Goal: Contribute content: Contribute content

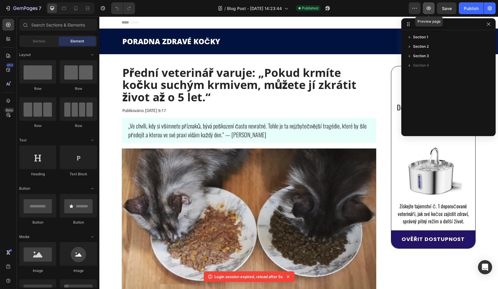
click at [433, 7] on button "button" at bounding box center [429, 8] width 12 height 12
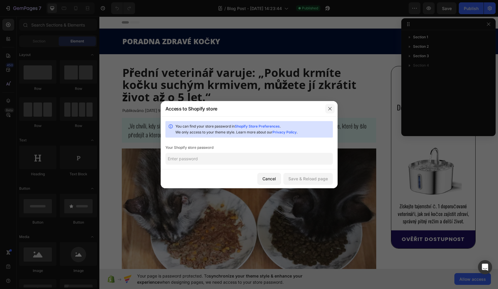
click at [329, 107] on icon "button" at bounding box center [330, 109] width 5 height 5
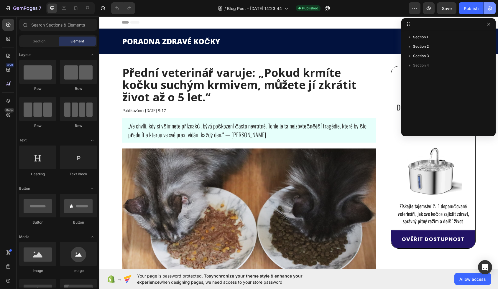
click at [490, 9] on icon "button" at bounding box center [490, 8] width 6 height 6
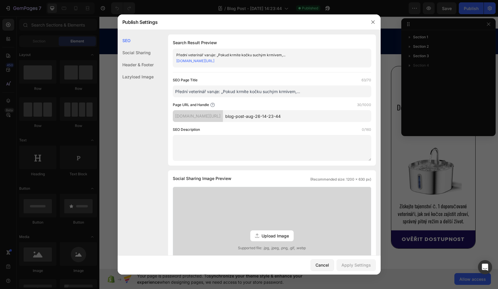
click at [265, 115] on input "blog-post-aug-26-14-23-44" at bounding box center [297, 116] width 148 height 12
click at [371, 20] on icon "button" at bounding box center [373, 22] width 5 height 5
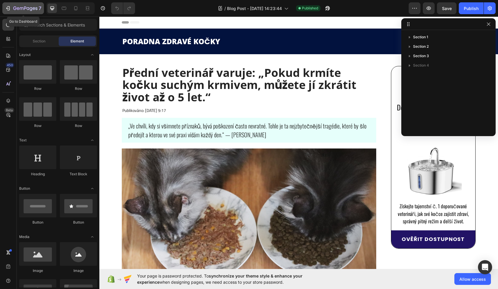
click at [25, 12] on button "7" at bounding box center [23, 8] width 42 height 12
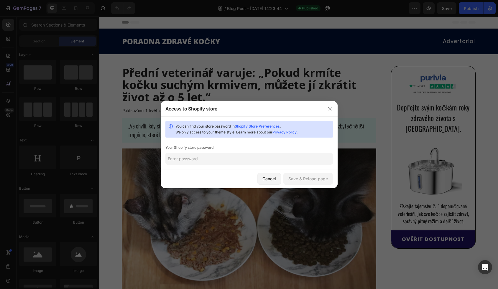
click at [22, 7] on div at bounding box center [249, 144] width 498 height 289
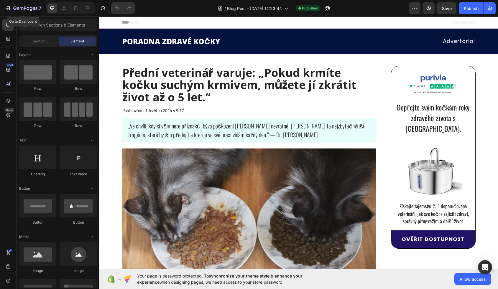
click at [22, 7] on icon "button" at bounding box center [25, 8] width 24 height 5
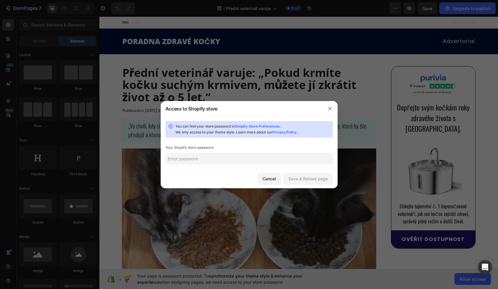
click at [259, 140] on div "You can find your store password in Shopify Store Preferences . We only access …" at bounding box center [249, 143] width 177 height 53
click at [260, 156] on input "text" at bounding box center [250, 159] width 168 height 12
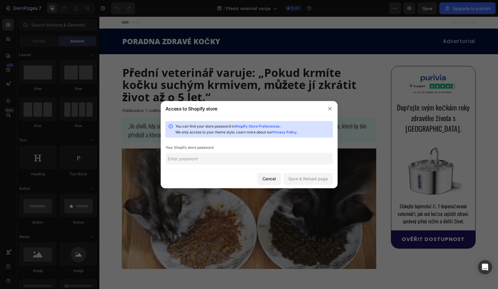
click at [250, 152] on div "You can find your store password in Shopify Store Preferences . We only access …" at bounding box center [249, 143] width 177 height 53
click at [251, 160] on input "text" at bounding box center [250, 159] width 168 height 12
paste input "agleim"
type input "agleim"
click at [302, 183] on button "Save & Reload page" at bounding box center [309, 179] width 50 height 12
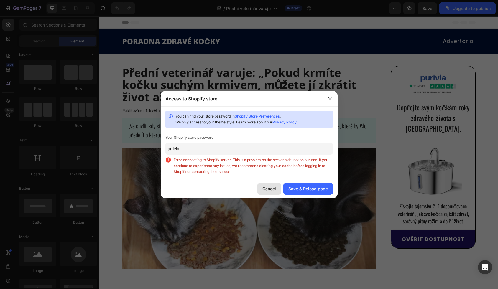
click at [269, 188] on div "Cancel" at bounding box center [270, 189] width 14 height 6
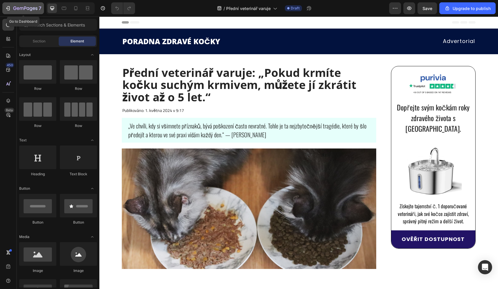
click at [33, 9] on icon "button" at bounding box center [34, 8] width 3 height 3
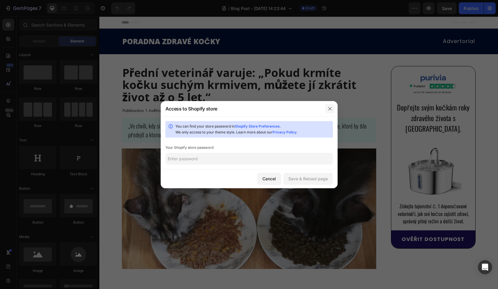
click at [327, 106] on button "button" at bounding box center [329, 108] width 9 height 9
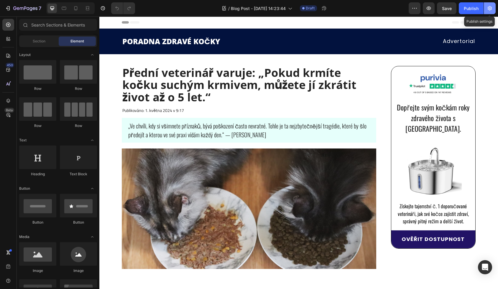
click at [487, 9] on button "button" at bounding box center [490, 8] width 12 height 12
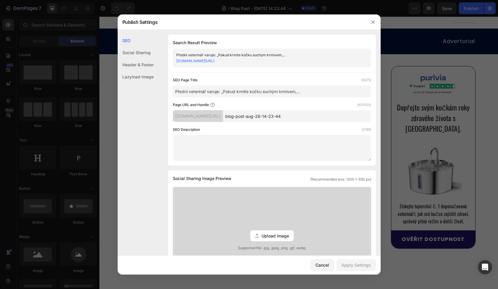
click at [236, 94] on input "Přední veterinář varuje: „Pokud krmíte kočku suchým krmivem,..." at bounding box center [272, 92] width 199 height 12
click at [130, 59] on div "Social Sharing" at bounding box center [136, 65] width 36 height 12
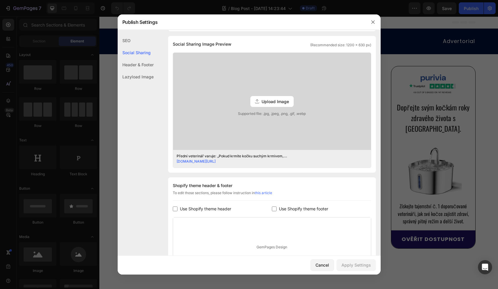
scroll to position [135, 0]
click at [130, 71] on div "Header & Footer" at bounding box center [136, 77] width 36 height 12
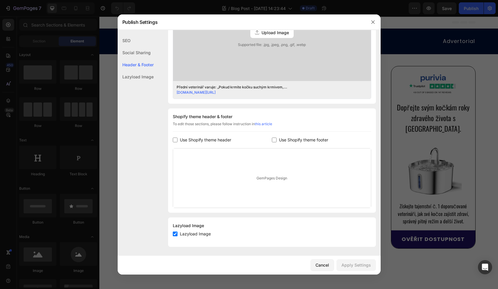
scroll to position [204, 0]
click at [136, 77] on div "Lazyload Image" at bounding box center [136, 77] width 36 height 12
click at [123, 47] on div "SEO" at bounding box center [136, 53] width 36 height 12
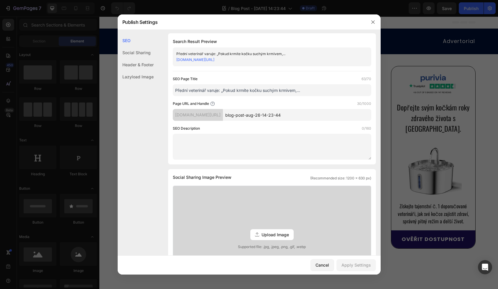
scroll to position [0, 0]
click at [223, 121] on div "04ca95-c7.myshopify.com/blogs/news/" at bounding box center [198, 116] width 50 height 12
click at [223, 120] on div "04ca95-c7.myshopify.com/blogs/news/" at bounding box center [198, 116] width 50 height 12
click at [368, 26] on div at bounding box center [373, 21] width 15 height 15
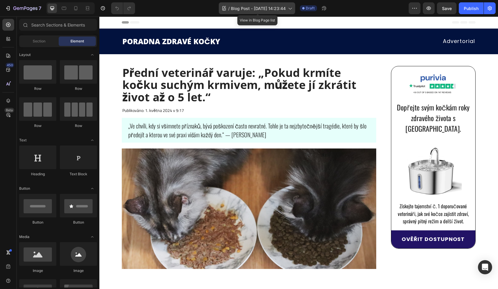
click at [290, 8] on icon at bounding box center [290, 8] width 6 height 6
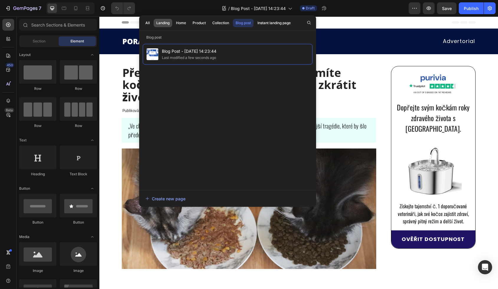
click at [164, 25] on div "Landing" at bounding box center [162, 22] width 13 height 5
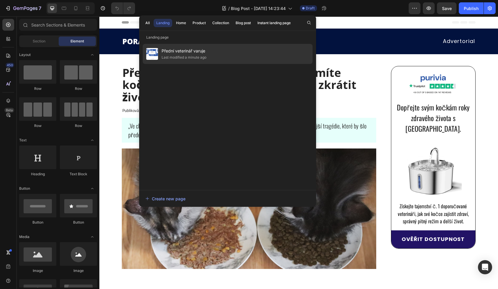
click at [189, 56] on div "Last modified a minute ago" at bounding box center [184, 58] width 45 height 6
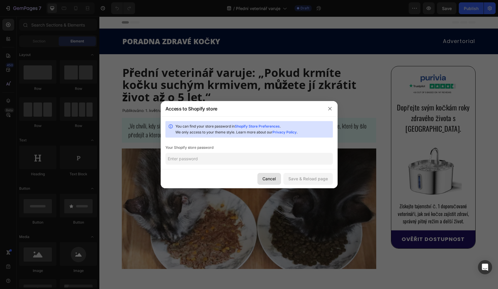
click at [271, 179] on div "Cancel" at bounding box center [270, 179] width 14 height 6
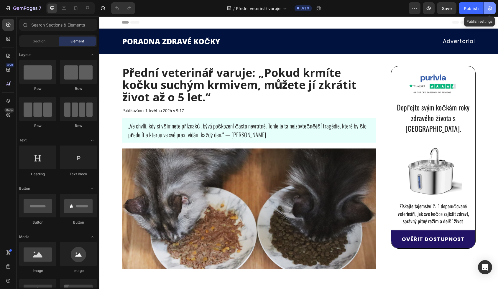
click at [493, 7] on button "button" at bounding box center [490, 8] width 12 height 12
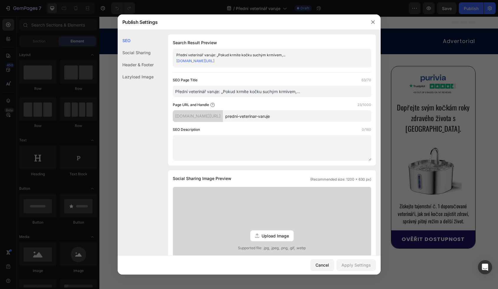
click at [266, 118] on input "predni-veterinar-varuje" at bounding box center [297, 116] width 148 height 12
click at [292, 116] on input "predni-veterinar-varuje" at bounding box center [297, 116] width 148 height 12
click at [281, 118] on input "predni-veterinar-varuje" at bounding box center [297, 116] width 148 height 12
click at [301, 117] on input "predni-veterinar-varuje" at bounding box center [297, 116] width 148 height 12
click at [299, 92] on input "Přední veterinář varuje: „Pokud krmíte kočku suchým krmivem,..." at bounding box center [272, 92] width 199 height 12
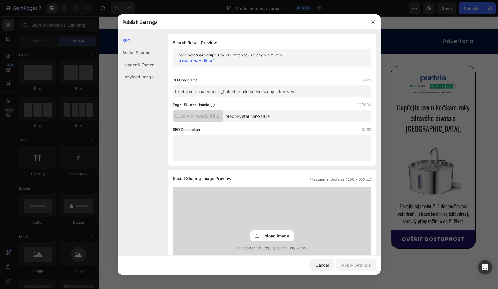
click at [130, 59] on div "Social Sharing" at bounding box center [136, 65] width 36 height 12
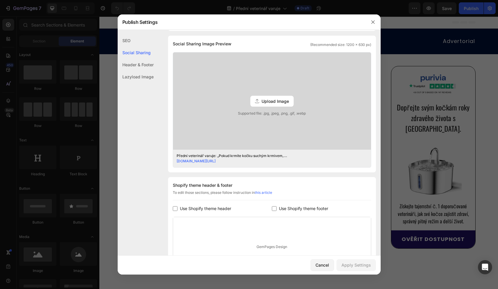
click at [132, 71] on div "Header & Footer" at bounding box center [136, 77] width 36 height 12
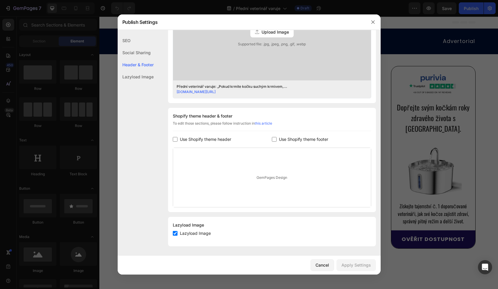
click at [132, 47] on div "SEO" at bounding box center [136, 53] width 36 height 12
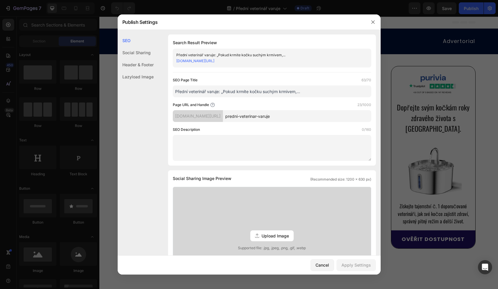
click at [373, 28] on div at bounding box center [373, 21] width 15 height 15
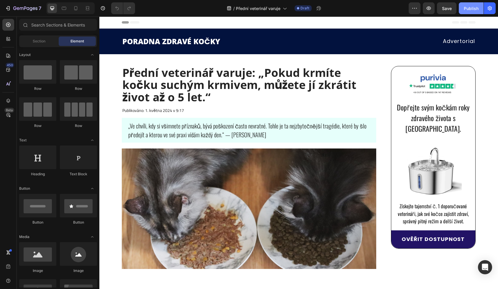
click at [471, 7] on div "Publish" at bounding box center [471, 8] width 15 height 6
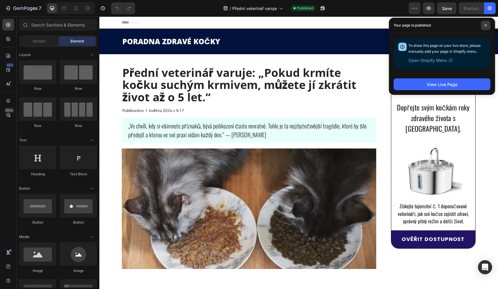
click at [487, 24] on icon at bounding box center [485, 25] width 3 height 3
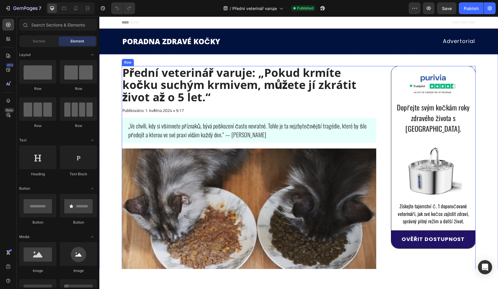
click at [183, 173] on img at bounding box center [249, 234] width 255 height 170
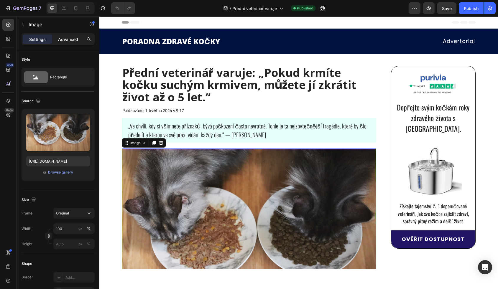
click at [71, 37] on p "Advanced" at bounding box center [68, 39] width 20 height 6
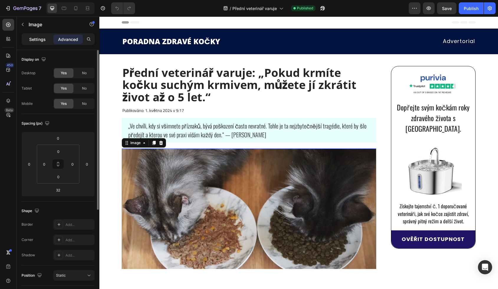
click at [38, 43] on div "Settings" at bounding box center [38, 39] width 30 height 9
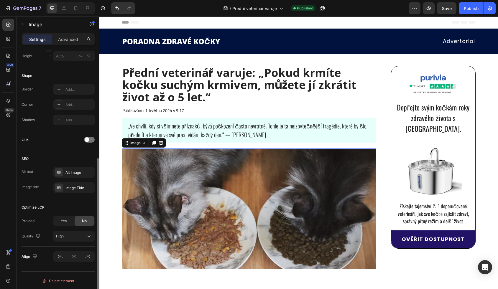
scroll to position [189, 0]
click at [90, 142] on div "Link" at bounding box center [58, 138] width 73 height 9
click at [88, 142] on div "Link" at bounding box center [58, 138] width 73 height 9
click at [89, 140] on div at bounding box center [89, 139] width 11 height 6
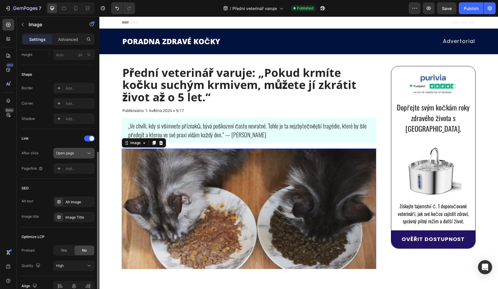
click at [79, 155] on div "Open page" at bounding box center [71, 153] width 30 height 5
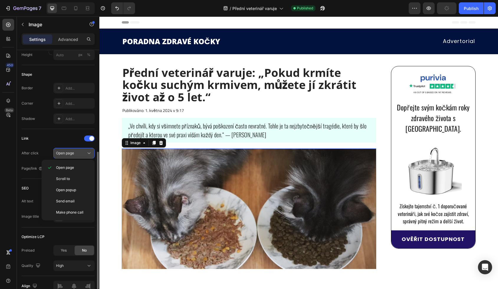
click at [79, 155] on div "Open page" at bounding box center [71, 153] width 30 height 5
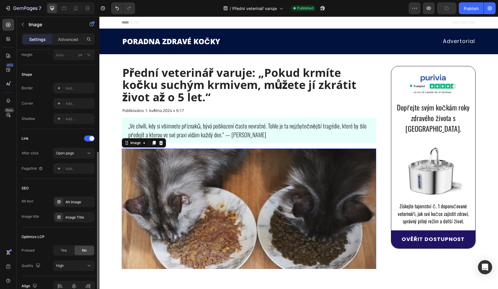
click at [79, 174] on div "Link After click Open page Page/link Add..." at bounding box center [58, 154] width 73 height 50
click at [79, 171] on div "Add..." at bounding box center [79, 168] width 28 height 5
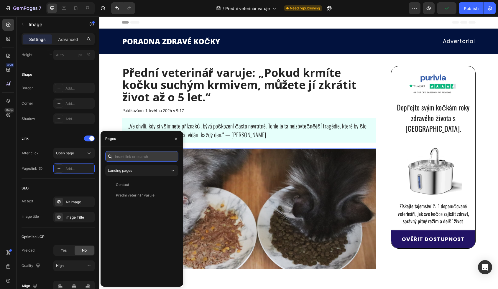
click at [129, 161] on input "text" at bounding box center [141, 156] width 73 height 11
paste input "[URL][DOMAIN_NAME]"
type input "[URL][DOMAIN_NAME]"
click at [130, 153] on input "text" at bounding box center [141, 156] width 73 height 11
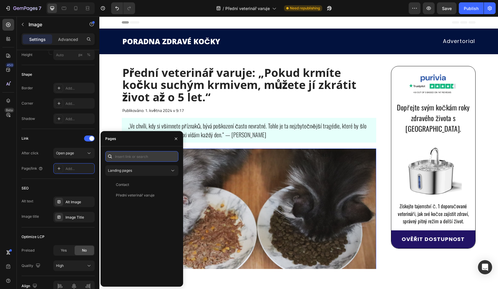
paste input "[URL][DOMAIN_NAME]"
type input "[URL][DOMAIN_NAME]"
click at [138, 171] on div "[URL][DOMAIN_NAME]" at bounding box center [135, 170] width 38 height 5
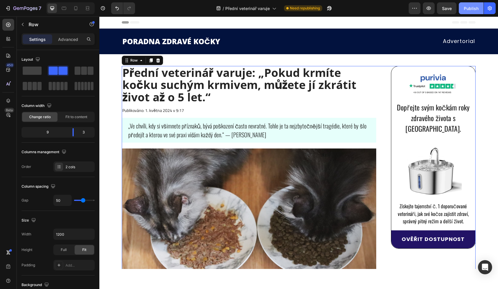
click at [462, 12] on button "Publish" at bounding box center [471, 8] width 25 height 12
click at [430, 12] on button "button" at bounding box center [429, 8] width 12 height 12
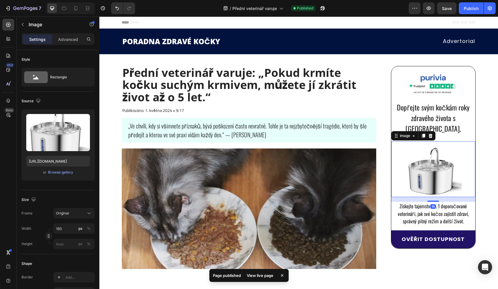
click at [429, 183] on img at bounding box center [433, 170] width 57 height 56
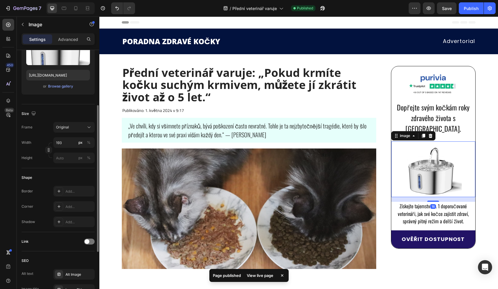
scroll to position [93, 0]
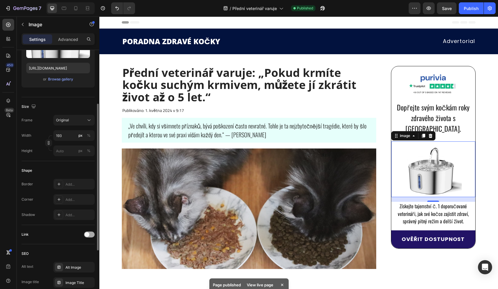
click at [94, 235] on div at bounding box center [89, 234] width 11 height 5
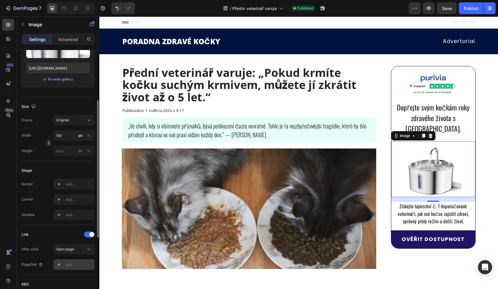
click at [71, 266] on div "Add..." at bounding box center [79, 265] width 28 height 5
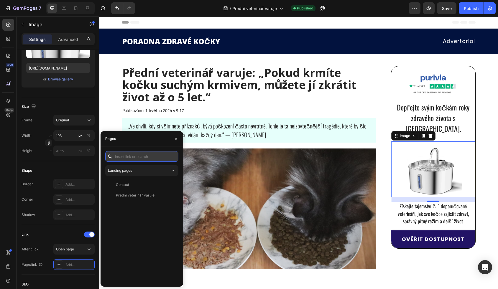
click at [143, 158] on input "text" at bounding box center [141, 156] width 73 height 11
paste input "[URL][DOMAIN_NAME]"
type input "[URL][DOMAIN_NAME]"
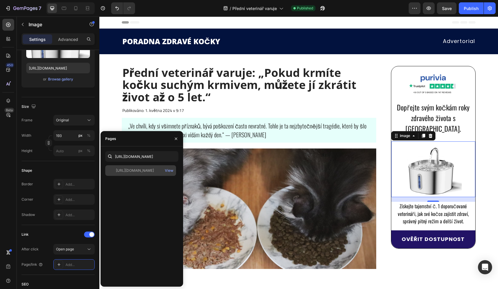
click at [142, 171] on div "[URL][DOMAIN_NAME]" at bounding box center [135, 170] width 38 height 5
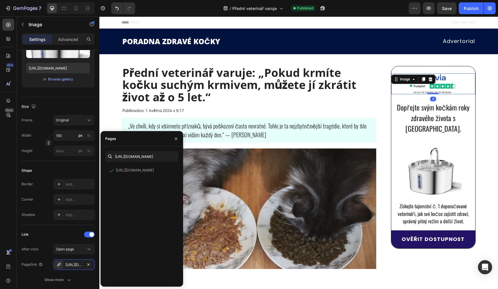
click at [436, 75] on img at bounding box center [433, 83] width 63 height 21
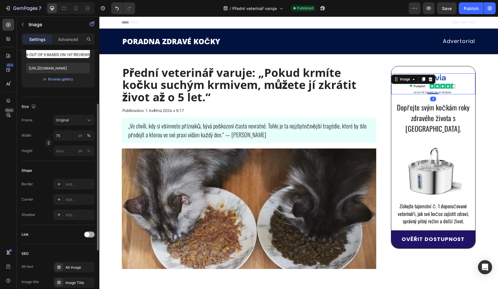
click at [91, 235] on div at bounding box center [89, 235] width 11 height 6
click at [73, 265] on div "Add..." at bounding box center [79, 265] width 28 height 5
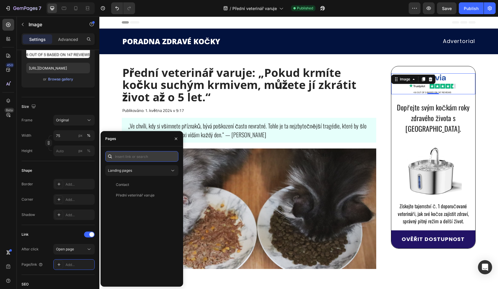
click at [130, 156] on input "text" at bounding box center [141, 156] width 73 height 11
paste input "[URL][DOMAIN_NAME]"
type input "[URL][DOMAIN_NAME]"
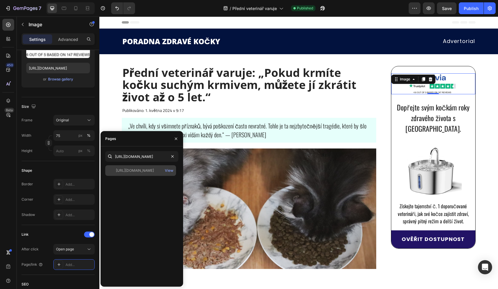
click at [130, 168] on div "[URL][DOMAIN_NAME]" at bounding box center [135, 170] width 38 height 5
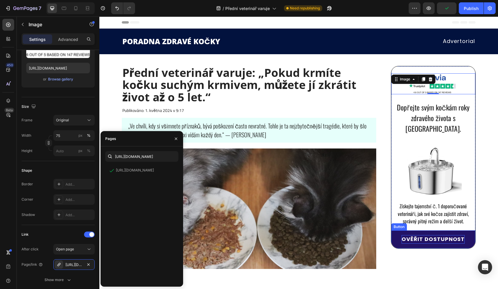
click at [417, 235] on p "OVĚŘIT DOSTUPNOST" at bounding box center [433, 239] width 63 height 9
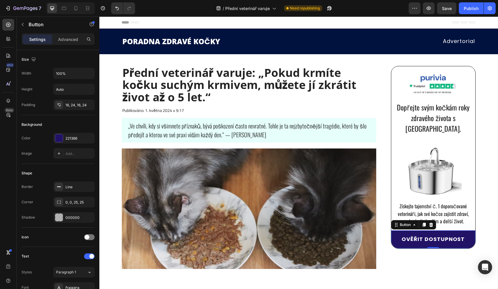
click at [393, 231] on button "OVĚŘIT DOSTUPNOST" at bounding box center [434, 240] width 84 height 18
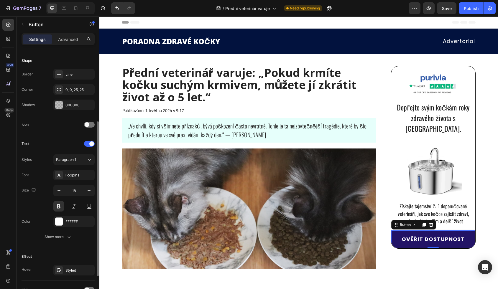
scroll to position [115, 0]
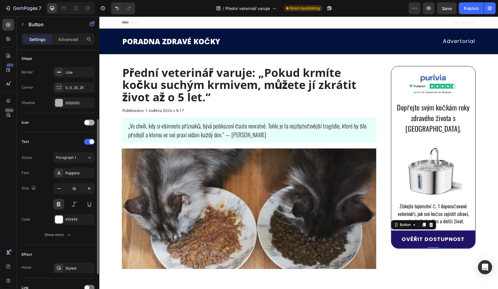
click at [88, 120] on div at bounding box center [89, 122] width 11 height 5
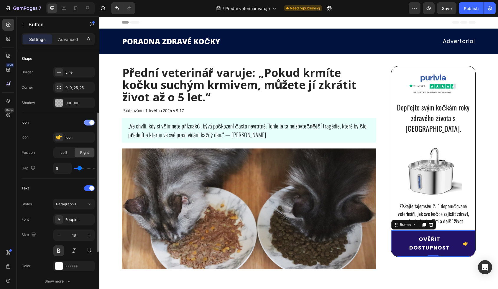
click at [88, 120] on div at bounding box center [89, 123] width 11 height 6
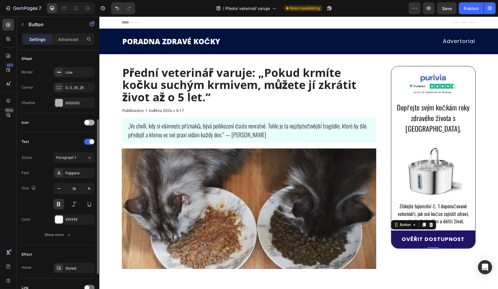
click at [88, 120] on span at bounding box center [87, 122] width 5 height 5
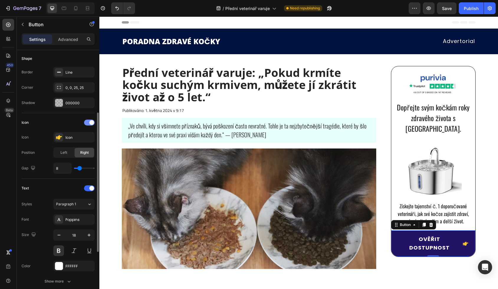
click at [88, 120] on div at bounding box center [89, 123] width 11 height 6
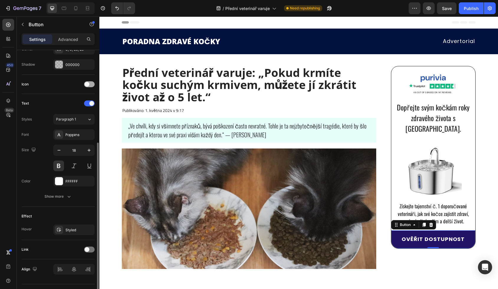
scroll to position [167, 0]
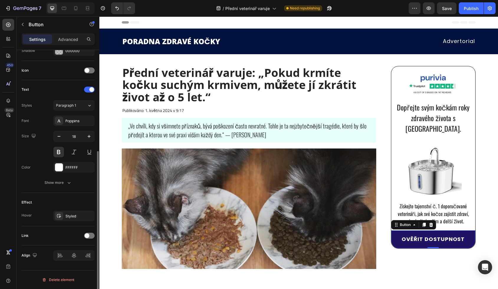
click at [92, 239] on div "Link" at bounding box center [58, 235] width 73 height 9
click at [86, 236] on span at bounding box center [87, 236] width 5 height 5
click at [72, 259] on div "After click Open page Page/link Add..." at bounding box center [58, 258] width 73 height 26
click at [72, 261] on div "Add..." at bounding box center [73, 266] width 41 height 11
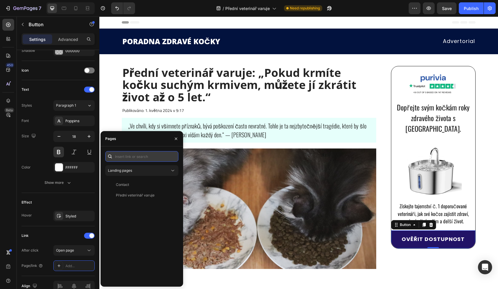
click at [141, 158] on input "text" at bounding box center [141, 156] width 73 height 11
paste input "[URL][DOMAIN_NAME]"
type input "[URL][DOMAIN_NAME]"
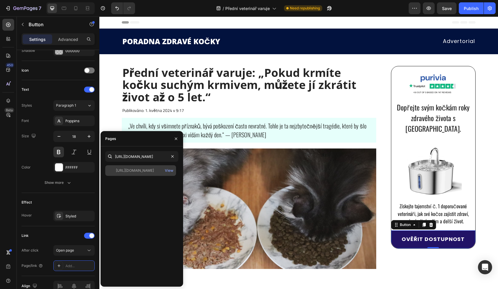
click at [154, 168] on div "[URL][DOMAIN_NAME]" at bounding box center [135, 170] width 38 height 5
click at [422, 83] on div "Image" at bounding box center [434, 83] width 84 height 21
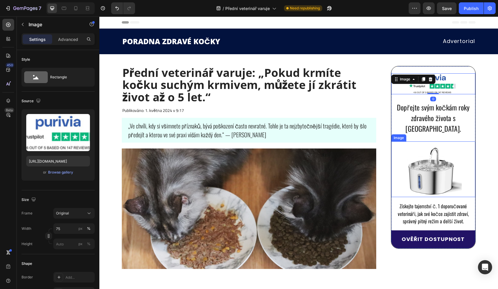
click at [429, 142] on img at bounding box center [433, 170] width 57 height 56
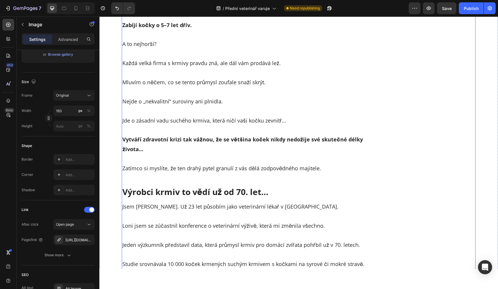
scroll to position [464, 0]
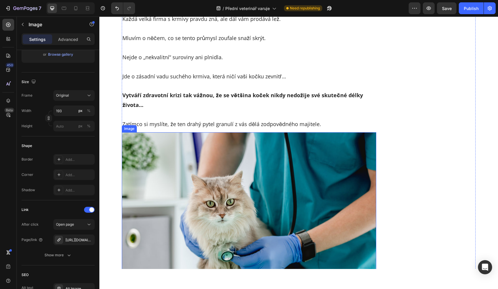
click at [299, 168] on img at bounding box center [249, 226] width 255 height 188
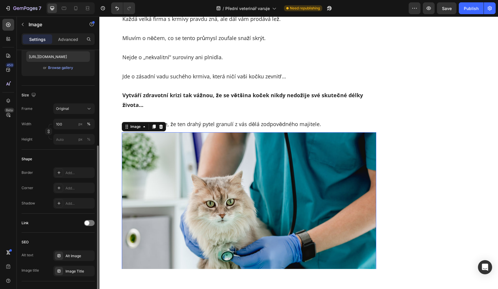
scroll to position [145, 0]
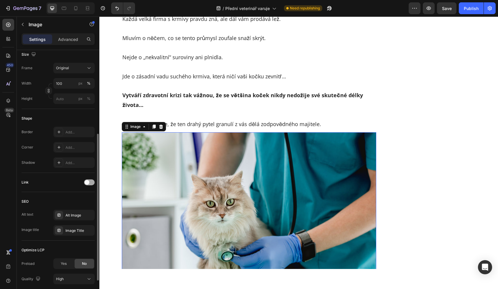
click at [91, 182] on div at bounding box center [89, 183] width 11 height 6
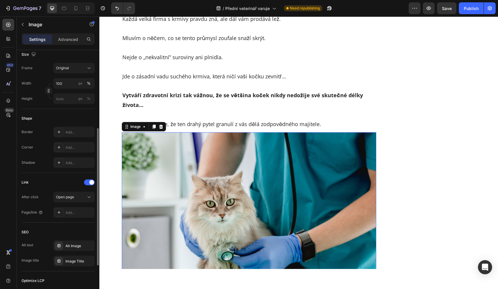
click at [73, 219] on div "Link After click Open page Page/link Add..." at bounding box center [58, 198] width 73 height 50
click at [73, 214] on div "Add..." at bounding box center [79, 212] width 28 height 5
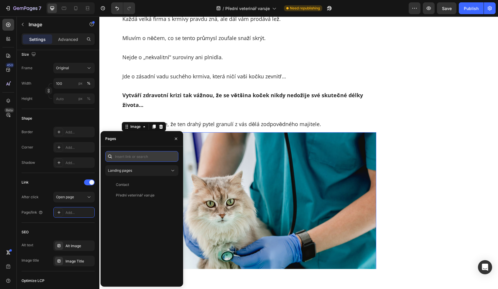
click at [129, 160] on input "text" at bounding box center [141, 156] width 73 height 11
paste input "[URL][DOMAIN_NAME]"
type input "[URL][DOMAIN_NAME]"
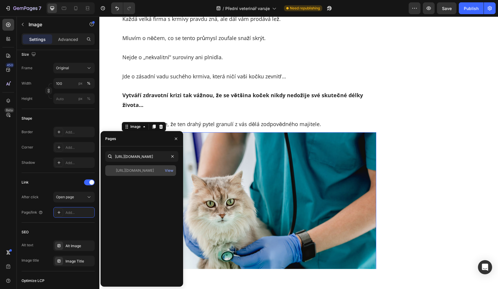
click at [132, 171] on div "[URL][DOMAIN_NAME]" at bounding box center [135, 170] width 38 height 5
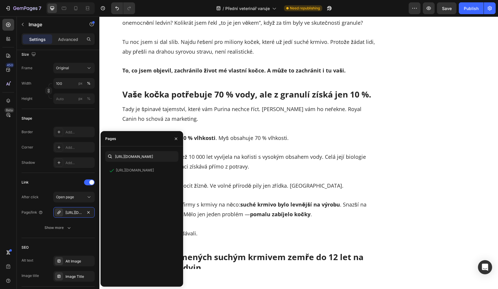
scroll to position [1000, 0]
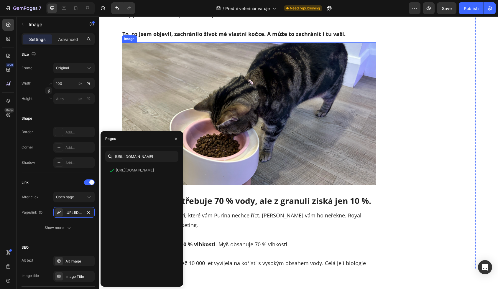
click at [254, 112] on img at bounding box center [249, 113] width 255 height 143
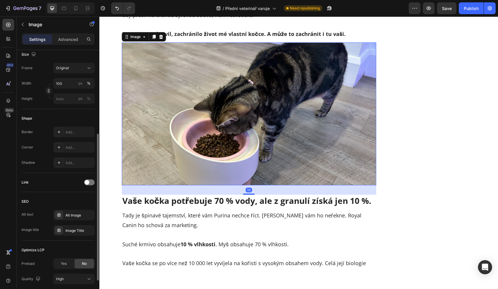
click at [91, 179] on div "Link" at bounding box center [58, 182] width 73 height 9
click at [91, 181] on div at bounding box center [89, 183] width 11 height 6
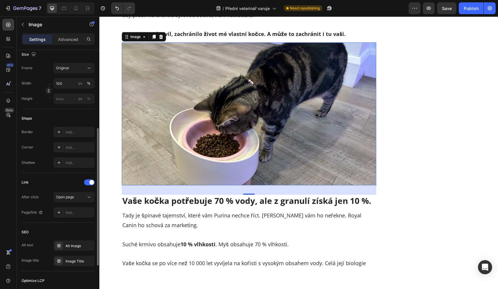
click at [72, 206] on div "After click Open page Page/link Add..." at bounding box center [58, 205] width 73 height 26
click at [72, 212] on div "Add..." at bounding box center [79, 212] width 28 height 5
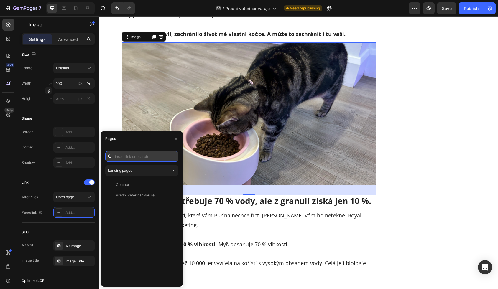
click at [135, 157] on input "text" at bounding box center [141, 156] width 73 height 11
paste input "[URL][DOMAIN_NAME]"
type input "[URL][DOMAIN_NAME]"
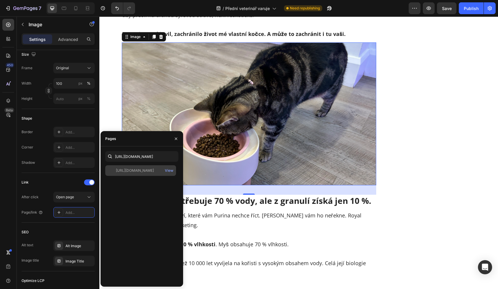
click at [136, 171] on div "[URL][DOMAIN_NAME]" at bounding box center [135, 170] width 38 height 5
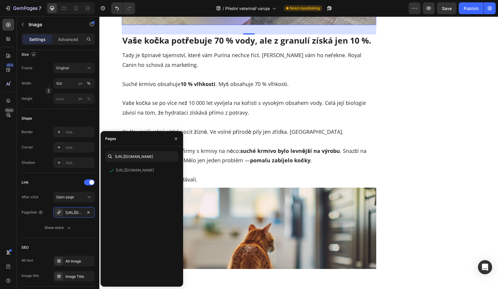
scroll to position [1295, 0]
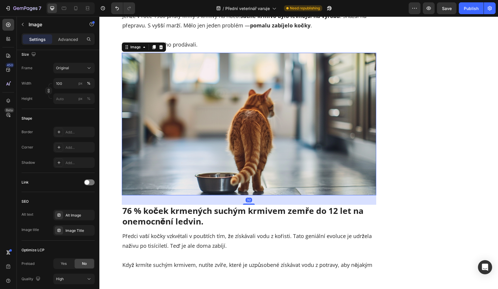
click at [253, 135] on img at bounding box center [249, 124] width 255 height 143
click at [86, 183] on span at bounding box center [87, 182] width 5 height 5
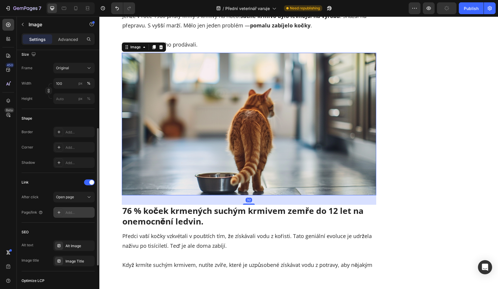
click at [84, 209] on div "Add..." at bounding box center [73, 212] width 41 height 11
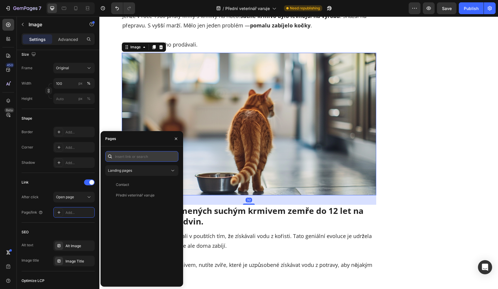
click at [149, 154] on input "text" at bounding box center [141, 156] width 73 height 11
paste input "[URL][DOMAIN_NAME]"
type input "[URL][DOMAIN_NAME]"
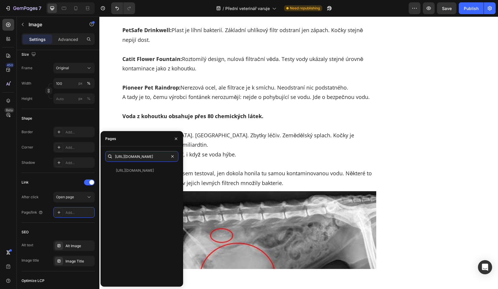
scroll to position [1789, 0]
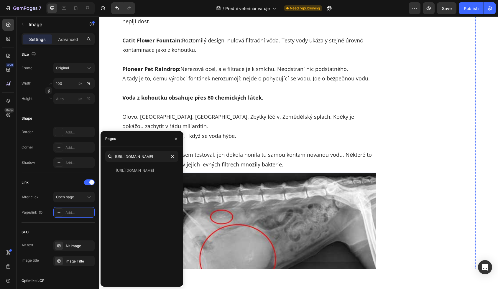
click at [238, 179] on img at bounding box center [249, 240] width 255 height 135
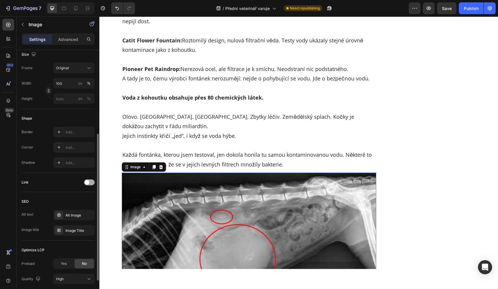
click at [87, 182] on span at bounding box center [87, 182] width 5 height 5
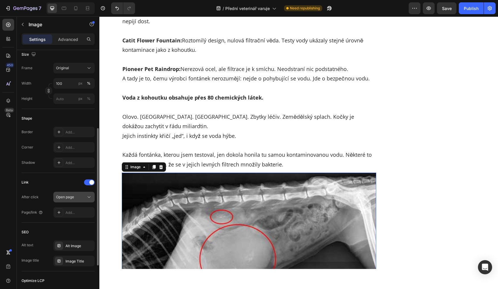
click at [84, 199] on div "Open page" at bounding box center [71, 197] width 30 height 5
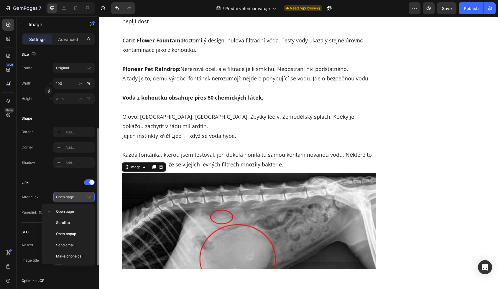
click at [83, 201] on button "Open page" at bounding box center [73, 197] width 41 height 11
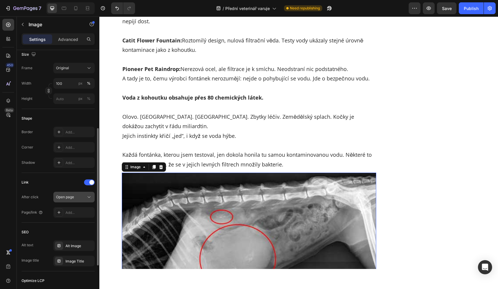
click at [83, 201] on button "Open page" at bounding box center [73, 197] width 41 height 11
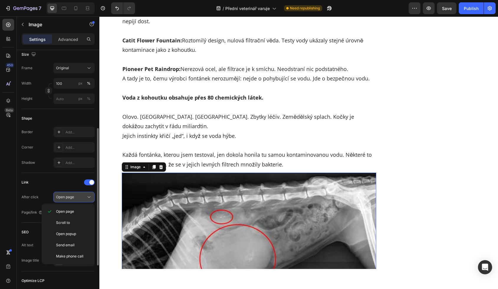
click at [83, 201] on button "Open page" at bounding box center [73, 197] width 41 height 11
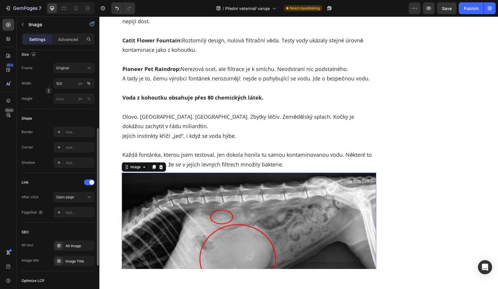
click at [81, 219] on div "Link After click Open page Page/link Add..." at bounding box center [58, 198] width 73 height 50
click at [81, 215] on div "Add..." at bounding box center [79, 212] width 28 height 5
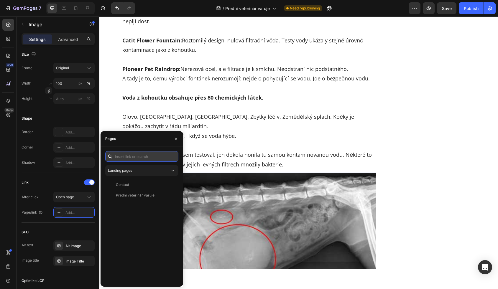
click at [131, 157] on input "text" at bounding box center [141, 156] width 73 height 11
paste input "[URL][DOMAIN_NAME]"
type input "[URL][DOMAIN_NAME]"
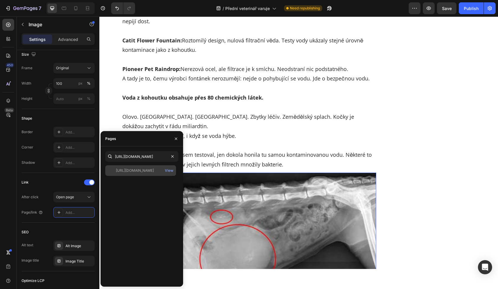
click at [131, 168] on div "[URL][DOMAIN_NAME]" at bounding box center [135, 170] width 38 height 5
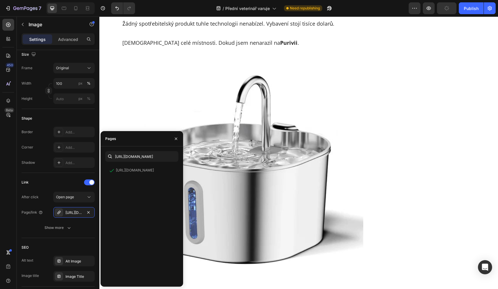
scroll to position [2284, 0]
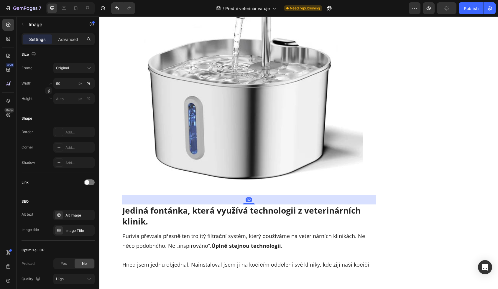
click at [239, 119] on img at bounding box center [249, 80] width 229 height 229
click at [87, 180] on div at bounding box center [89, 183] width 11 height 6
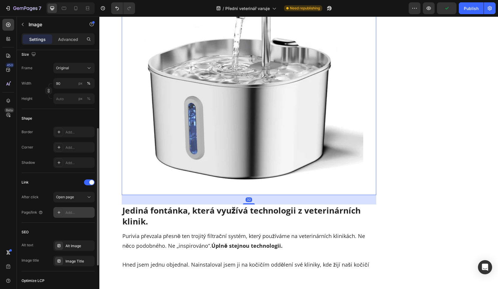
click at [73, 209] on div "Add..." at bounding box center [73, 212] width 41 height 11
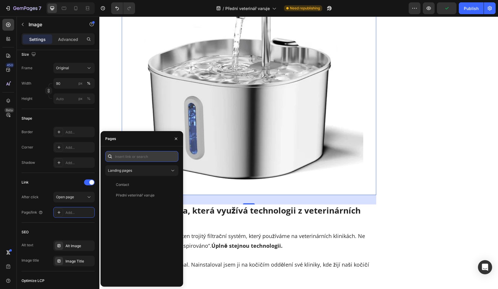
click at [127, 154] on input "text" at bounding box center [141, 156] width 73 height 11
paste input "[URL][DOMAIN_NAME]"
type input "[URL][DOMAIN_NAME]"
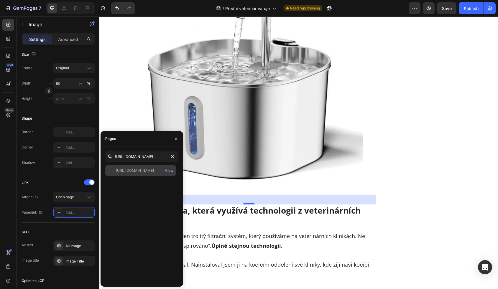
click at [154, 171] on div "[URL][DOMAIN_NAME]" at bounding box center [135, 170] width 38 height 5
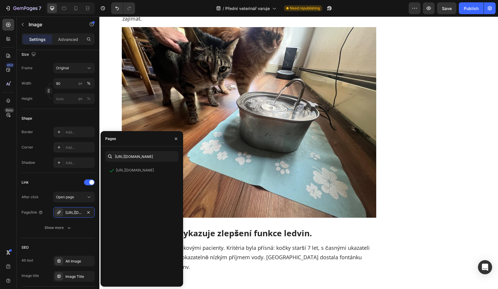
scroll to position [2582, 0]
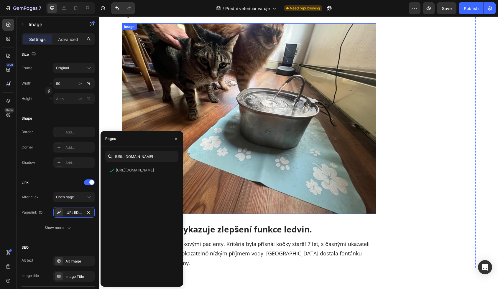
click at [229, 170] on img at bounding box center [249, 118] width 255 height 191
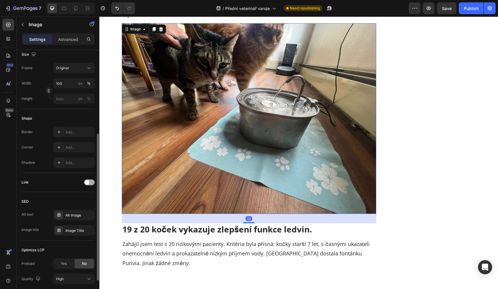
click at [87, 184] on span at bounding box center [87, 182] width 5 height 5
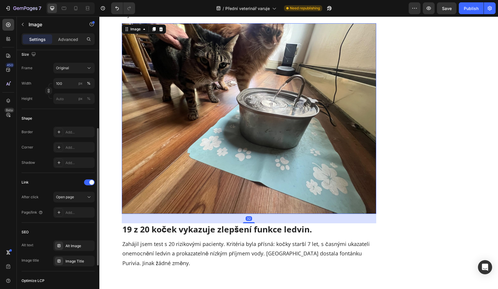
click at [77, 205] on div "After click Open page Page/link Add..." at bounding box center [58, 205] width 73 height 26
click at [77, 210] on div "Add..." at bounding box center [79, 212] width 28 height 5
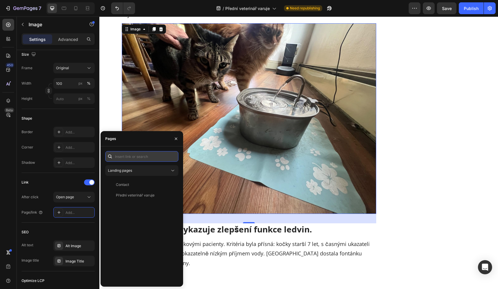
click at [136, 159] on input "text" at bounding box center [141, 156] width 73 height 11
paste input "[URL][DOMAIN_NAME]"
type input "[URL][DOMAIN_NAME]"
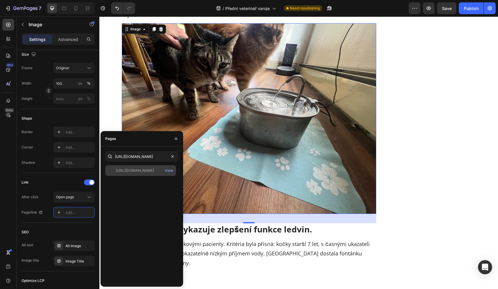
click at [136, 170] on div "[URL][DOMAIN_NAME]" at bounding box center [135, 170] width 38 height 5
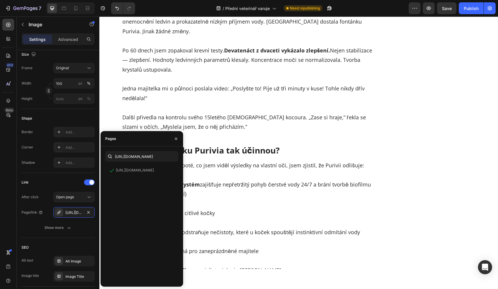
scroll to position [2876, 0]
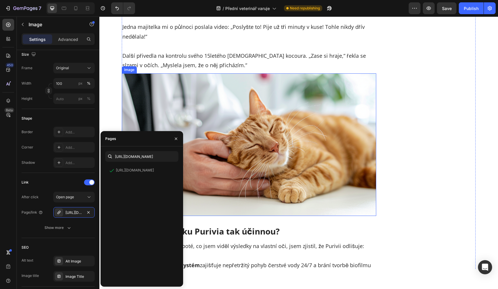
click at [232, 156] on img at bounding box center [249, 144] width 255 height 143
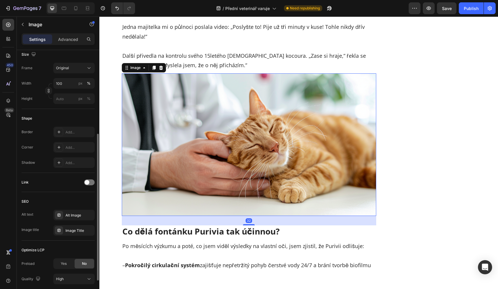
click at [85, 179] on div "Link" at bounding box center [58, 182] width 73 height 9
click at [88, 183] on span at bounding box center [87, 182] width 5 height 5
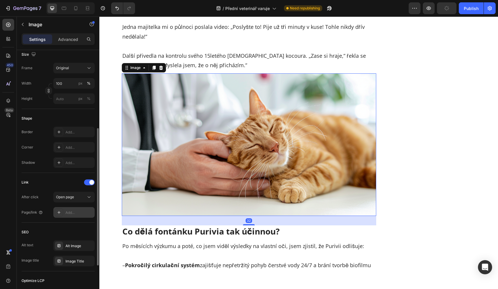
click at [76, 208] on div "Add..." at bounding box center [73, 212] width 41 height 11
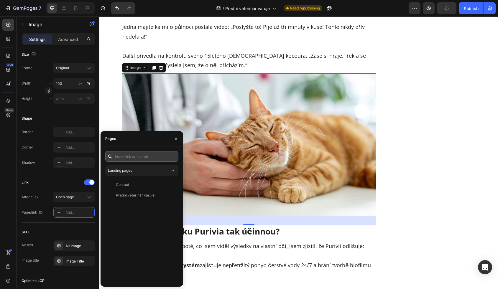
click at [137, 158] on input "text" at bounding box center [141, 156] width 73 height 11
paste input "[URL][DOMAIN_NAME]"
type input "[URL][DOMAIN_NAME]"
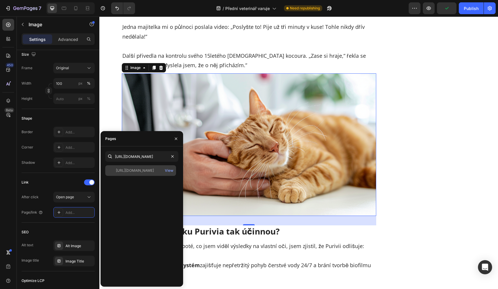
click at [148, 171] on div "[URL][DOMAIN_NAME]" at bounding box center [135, 170] width 38 height 5
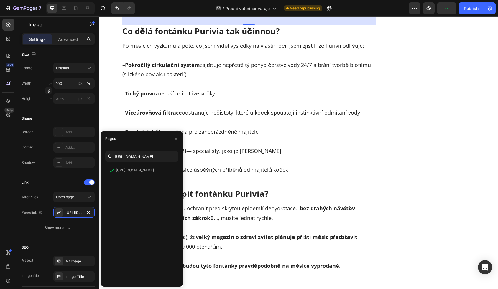
scroll to position [3096, 0]
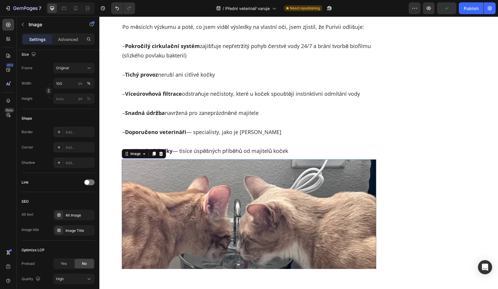
click at [267, 182] on img at bounding box center [249, 271] width 255 height 222
click at [94, 181] on div at bounding box center [89, 183] width 11 height 6
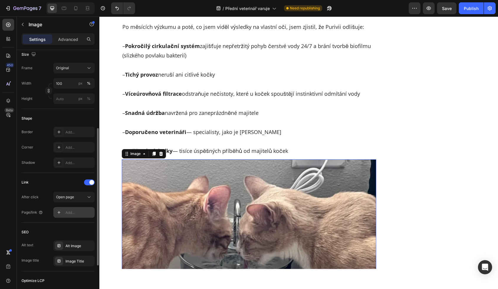
click at [78, 208] on div "Add..." at bounding box center [73, 212] width 41 height 11
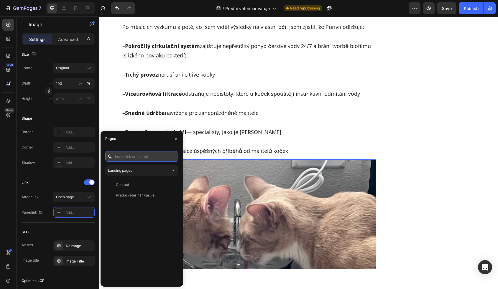
click at [123, 156] on input "text" at bounding box center [141, 156] width 73 height 11
paste input "[URL][DOMAIN_NAME]"
type input "[URL][DOMAIN_NAME]"
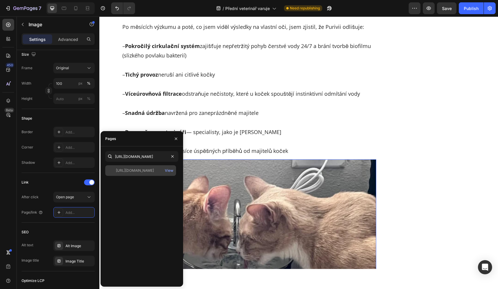
click at [140, 170] on div "[URL][DOMAIN_NAME]" at bounding box center [135, 170] width 38 height 5
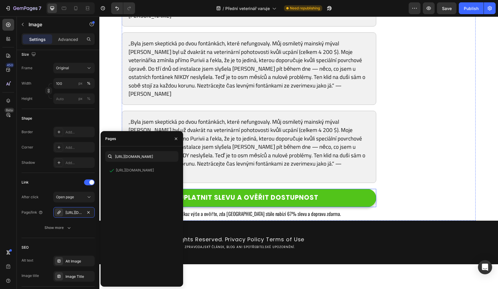
click at [321, 189] on button "UPLATNIT SLEVU A OVĚŘIT DOSTUPNOST" at bounding box center [249, 198] width 255 height 18
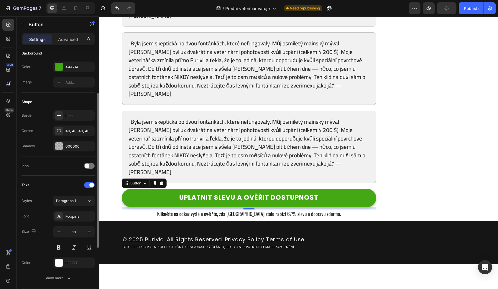
click at [85, 171] on div "Icon" at bounding box center [58, 166] width 73 height 19
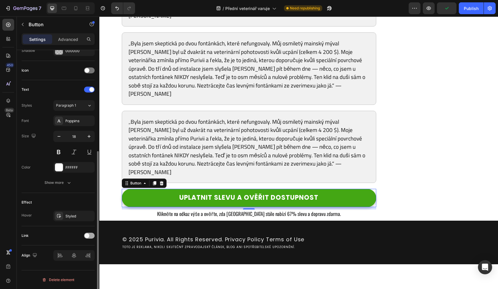
click at [88, 233] on div at bounding box center [89, 236] width 11 height 6
click at [75, 260] on div "After click Open page Page/link Add..." at bounding box center [58, 258] width 73 height 26
click at [75, 263] on div "Add..." at bounding box center [73, 266] width 41 height 11
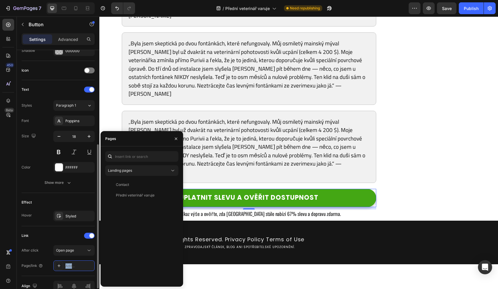
click at [70, 267] on div "Add..." at bounding box center [79, 266] width 28 height 5
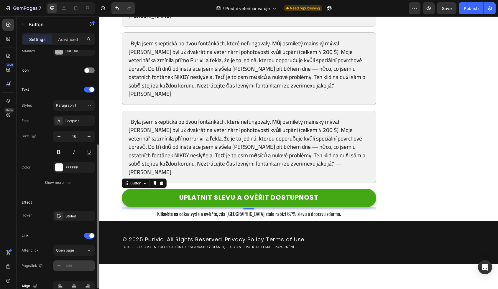
click at [81, 267] on div "Add..." at bounding box center [79, 266] width 28 height 5
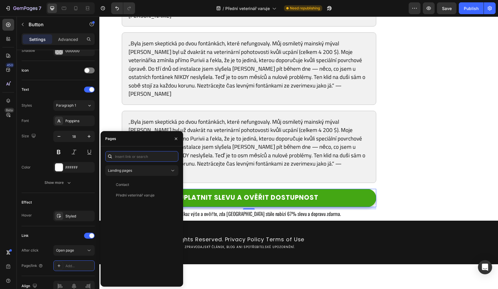
paste input "[URL][DOMAIN_NAME]"
type input "[URL][DOMAIN_NAME]"
click at [130, 173] on div "[URL][DOMAIN_NAME]" at bounding box center [135, 170] width 38 height 5
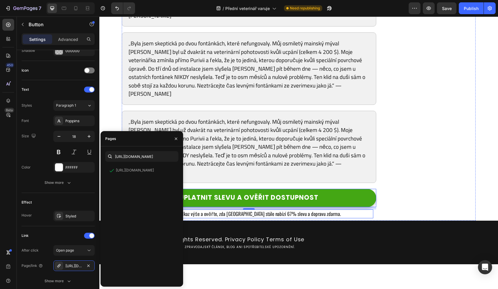
click at [344, 210] on h2 "Klikněte na odkaz výše a ověřte, zda [GEOGRAPHIC_DATA] stále nabízí 67% slevu a…" at bounding box center [249, 214] width 249 height 9
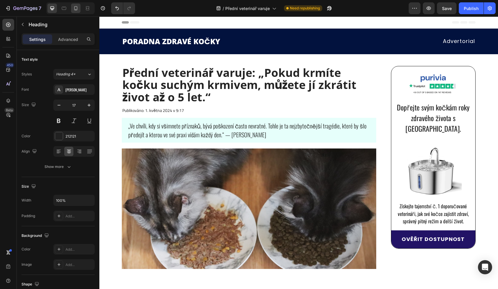
click at [76, 12] on div at bounding box center [75, 8] width 9 height 9
type input "20"
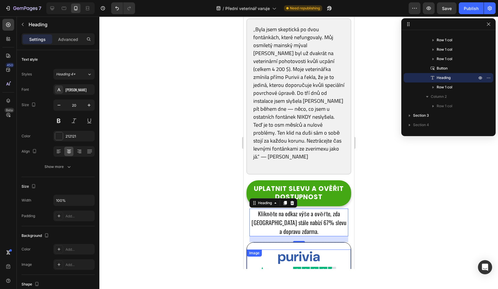
click at [306, 250] on img at bounding box center [299, 267] width 104 height 35
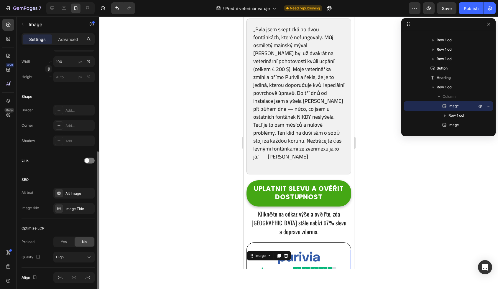
click at [90, 165] on div "Link" at bounding box center [58, 160] width 73 height 9
click at [90, 161] on div at bounding box center [89, 161] width 11 height 6
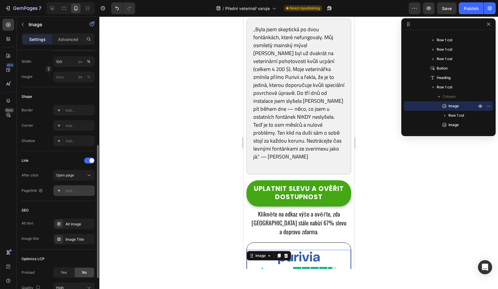
click at [73, 191] on div "Add..." at bounding box center [79, 191] width 28 height 5
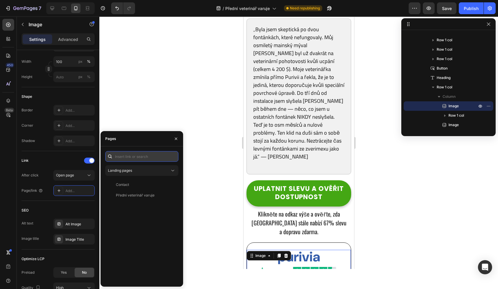
click at [127, 160] on input "text" at bounding box center [141, 156] width 73 height 11
paste input "[URL][DOMAIN_NAME]"
type input "[URL][DOMAIN_NAME]"
click at [127, 170] on div "[URL][DOMAIN_NAME]" at bounding box center [135, 170] width 38 height 5
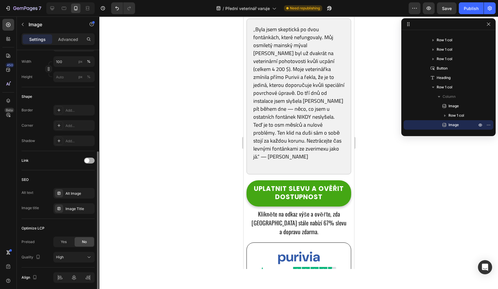
click at [90, 163] on div at bounding box center [89, 161] width 11 height 6
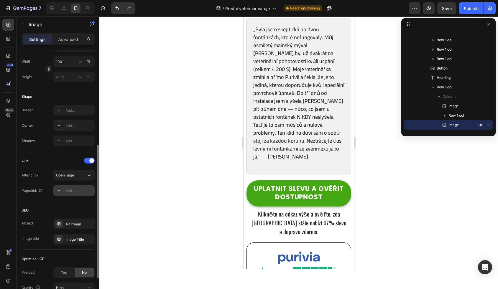
click at [79, 192] on div "Add..." at bounding box center [79, 191] width 28 height 5
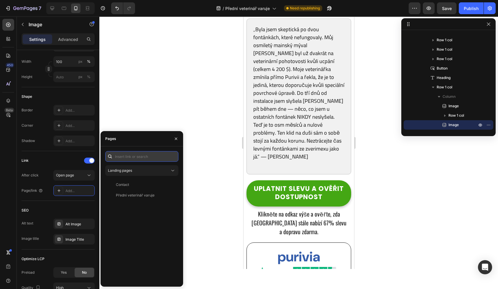
click at [134, 156] on input "text" at bounding box center [141, 156] width 73 height 11
paste input "[URL][DOMAIN_NAME]"
type input "[URL][DOMAIN_NAME]"
click at [134, 173] on div "[URL][DOMAIN_NAME] View" at bounding box center [140, 171] width 71 height 11
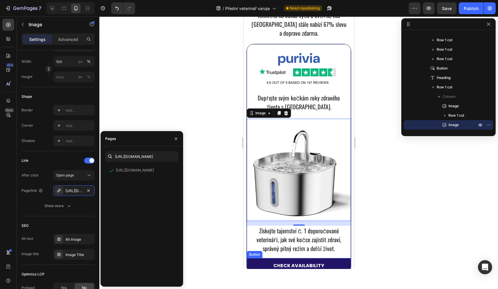
click at [257, 258] on button "CHECK AVAILABILITY" at bounding box center [299, 266] width 104 height 16
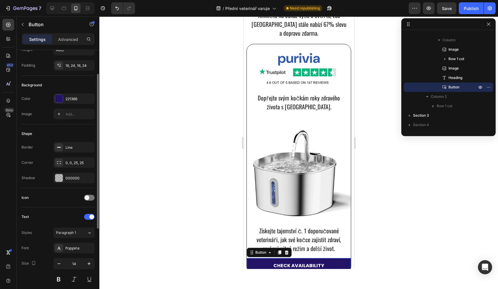
click at [92, 194] on div "Icon" at bounding box center [58, 197] width 73 height 9
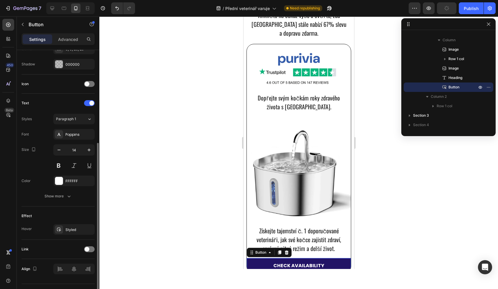
click at [89, 246] on div "Link" at bounding box center [58, 249] width 73 height 9
click at [89, 252] on div at bounding box center [89, 250] width 11 height 6
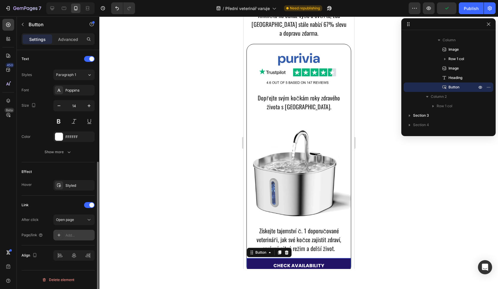
click at [70, 235] on div "Add..." at bounding box center [79, 235] width 28 height 5
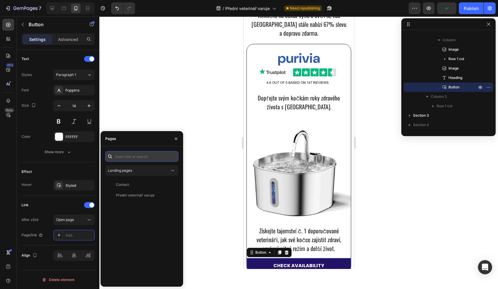
click at [134, 162] on input "text" at bounding box center [141, 156] width 73 height 11
paste input "[URL][DOMAIN_NAME]"
type input "[URL][DOMAIN_NAME]"
click at [134, 171] on div "[URL][DOMAIN_NAME]" at bounding box center [135, 170] width 38 height 5
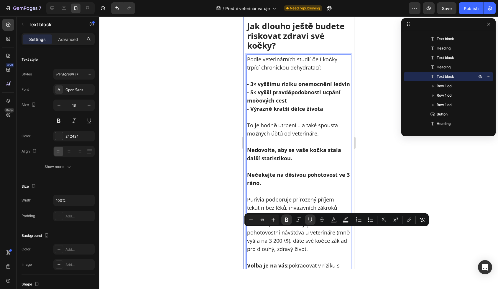
drag, startPoint x: 295, startPoint y: 250, endPoint x: 245, endPoint y: 228, distance: 54.7
click at [56, 11] on div at bounding box center [52, 8] width 9 height 9
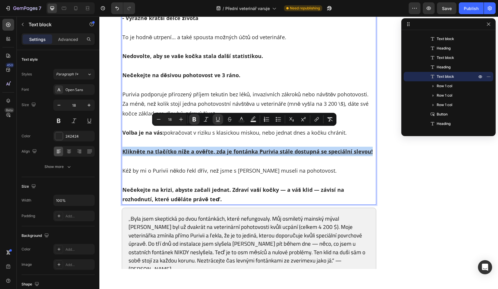
drag, startPoint x: 124, startPoint y: 132, endPoint x: 366, endPoint y: 137, distance: 242.9
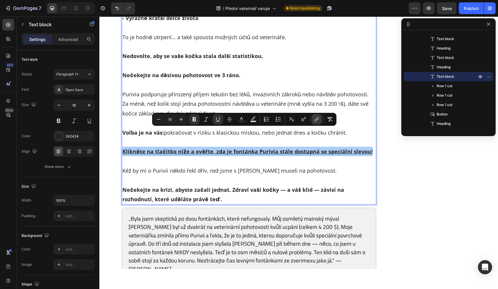
click at [317, 119] on icon "Editor contextual toolbar" at bounding box center [317, 120] width 6 height 6
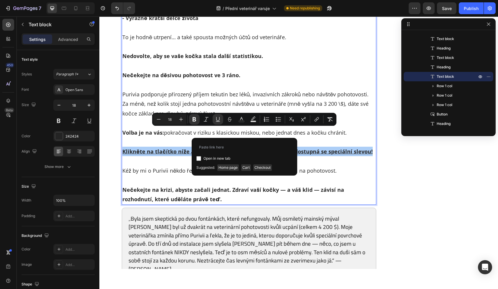
type input "[URL][DOMAIN_NAME]"
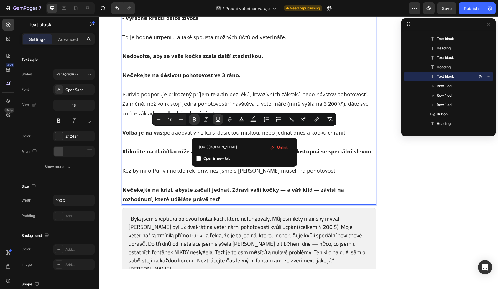
click at [344, 186] on strong "Nečekejte na krizi, abyste začali jednat. Zdraví vaší kočky — a váš klid — závi…" at bounding box center [233, 194] width 222 height 17
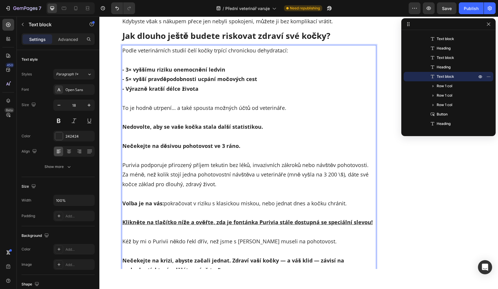
scroll to position [3697, 0]
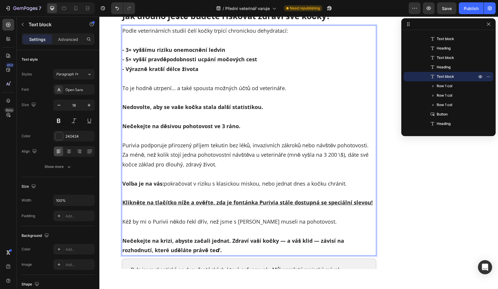
click at [351, 199] on u "Klikněte na tlačítko níže a ověřte, zda je fontánka Purivia stále dostupná se s…" at bounding box center [247, 202] width 250 height 7
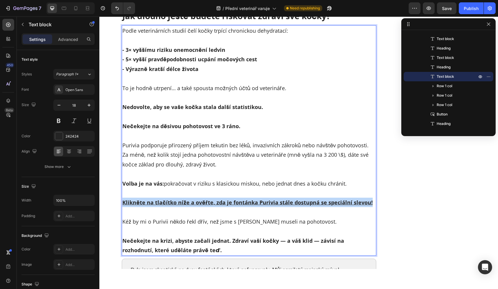
drag, startPoint x: 368, startPoint y: 181, endPoint x: 122, endPoint y: 180, distance: 245.8
click at [122, 198] on p "Klikněte na tlačítko níže a ověřte, zda je fontánka Purivia stále dostupná se s…" at bounding box center [248, 202] width 253 height 9
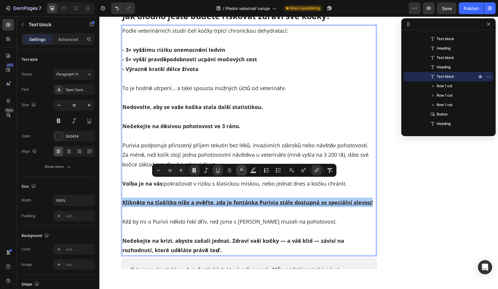
click at [244, 173] on rect "Editor contextual toolbar" at bounding box center [242, 172] width 6 height 1
type input "242424"
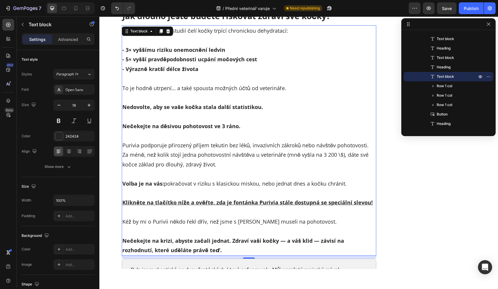
click at [159, 189] on p "Rich Text Editor. Editing area: main" at bounding box center [248, 193] width 253 height 9
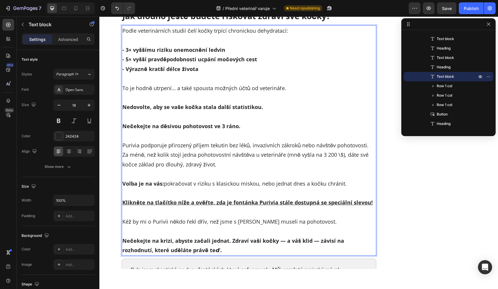
click at [162, 199] on u "Klikněte na tlačítko níže a ověřte, zda je fontánka Purivia stále dostupná se s…" at bounding box center [247, 202] width 250 height 7
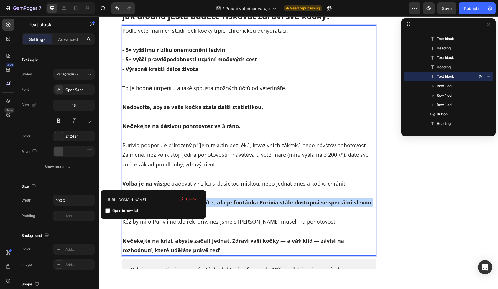
drag, startPoint x: 123, startPoint y: 182, endPoint x: 367, endPoint y: 186, distance: 243.4
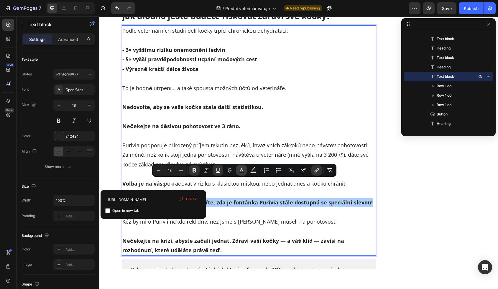
click at [240, 169] on icon "Editor contextual toolbar" at bounding box center [242, 171] width 6 height 6
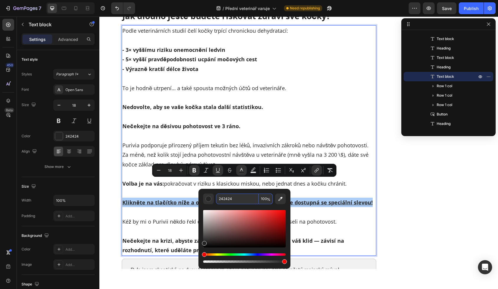
click at [237, 204] on input "242424" at bounding box center [237, 199] width 42 height 11
paste input "#342df0"
type input "342DF0"
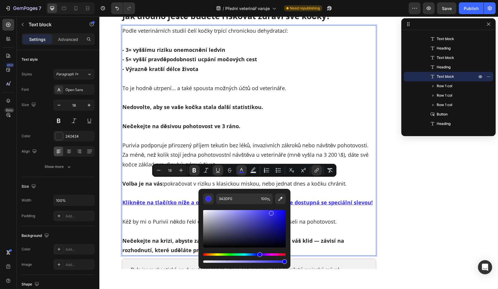
click at [164, 208] on p "Rich Text Editor. Editing area: main" at bounding box center [248, 212] width 253 height 9
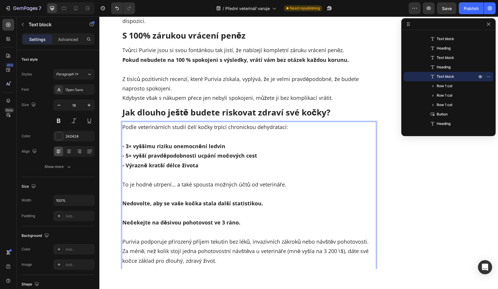
scroll to position [3592, 0]
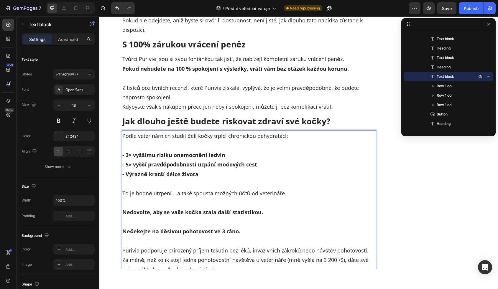
click at [194, 217] on p "Rich Text Editor. Editing area: main" at bounding box center [248, 221] width 253 height 9
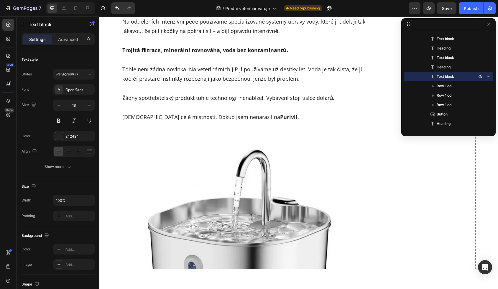
scroll to position [2086, 0]
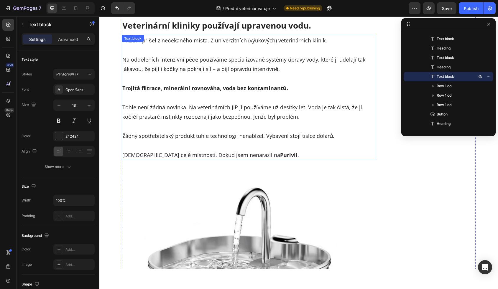
click at [242, 141] on p "[DEMOGRAPHIC_DATA] celé místnosti. Dokud jsem nenarazil na Purivii ." at bounding box center [248, 150] width 253 height 19
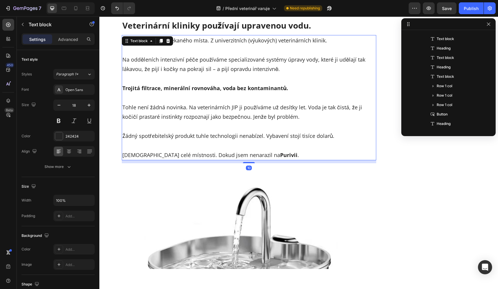
scroll to position [187, 0]
click at [242, 141] on p "[DEMOGRAPHIC_DATA] celé místnosti. Dokud jsem nenarazil na Purivii ." at bounding box center [248, 150] width 253 height 19
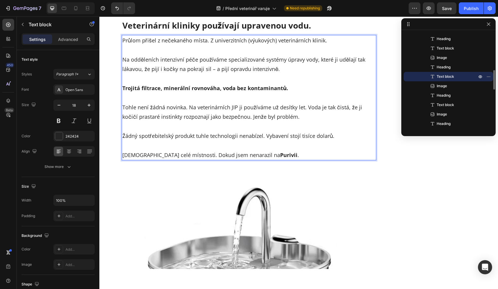
click at [280, 152] on strong "Purivii" at bounding box center [288, 155] width 17 height 7
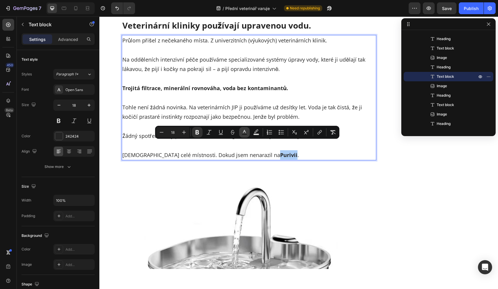
click at [246, 132] on icon "Editor contextual toolbar" at bounding box center [245, 133] width 6 height 6
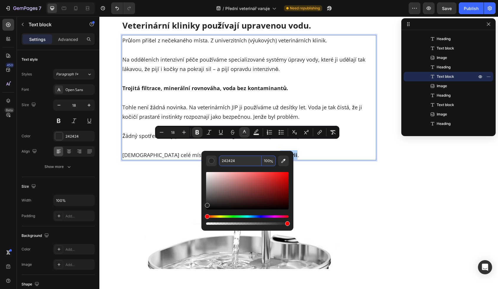
click at [236, 165] on input "242424" at bounding box center [240, 161] width 42 height 11
paste input "#342df0"
type input "342DF0"
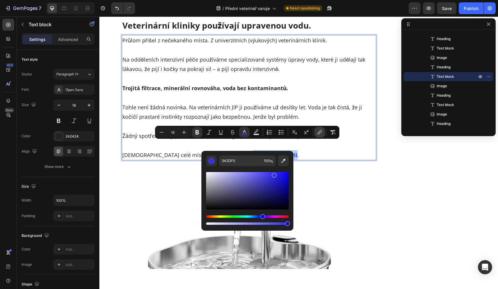
drag, startPoint x: 317, startPoint y: 132, endPoint x: 178, endPoint y: 125, distance: 139.5
click at [317, 132] on icon "Editor contextual toolbar" at bounding box center [320, 133] width 6 height 6
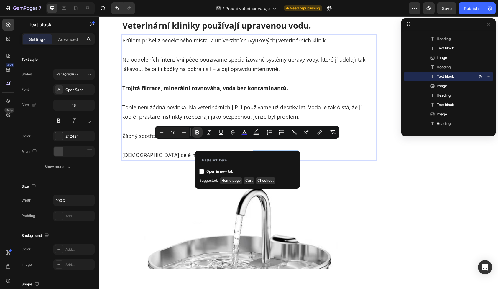
type input "[URL][DOMAIN_NAME]"
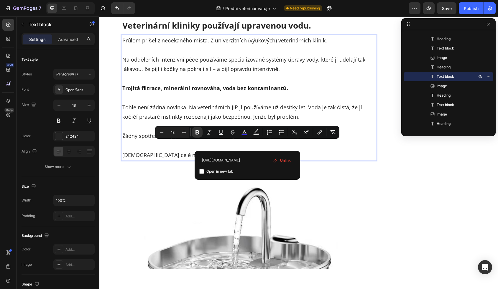
click at [289, 122] on p "Žádný spotřebitelský produkt tuhle technologii nenabízel. Vybavení stojí tisíce…" at bounding box center [248, 131] width 253 height 19
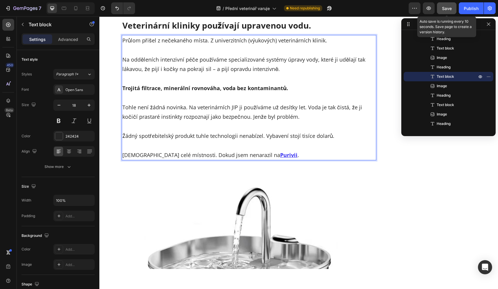
click at [444, 8] on span "Save" at bounding box center [447, 8] width 10 height 5
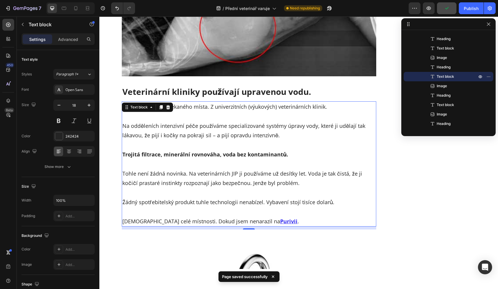
scroll to position [2089, 0]
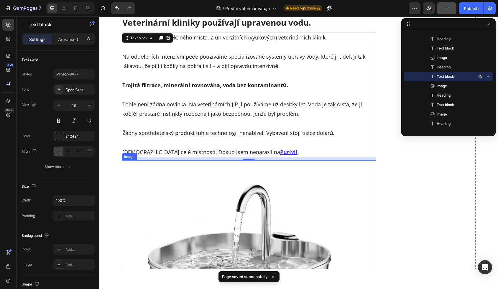
click at [275, 186] on img at bounding box center [249, 274] width 229 height 229
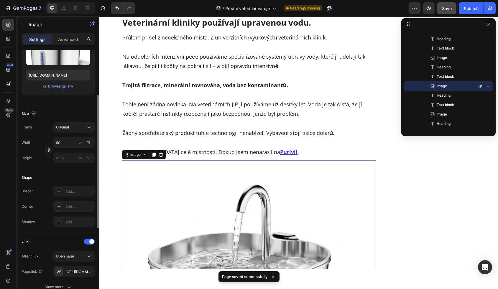
scroll to position [96, 0]
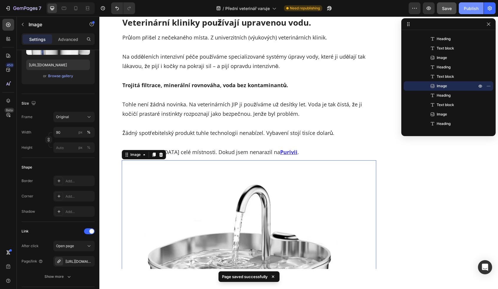
click at [468, 12] on button "Publish" at bounding box center [471, 8] width 25 height 12
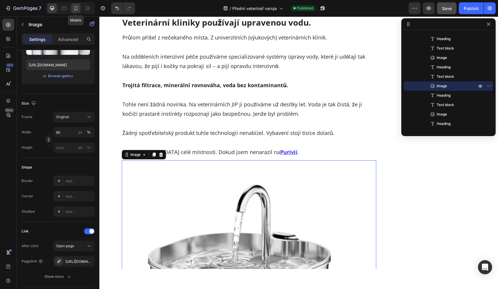
click at [80, 12] on div at bounding box center [75, 8] width 9 height 9
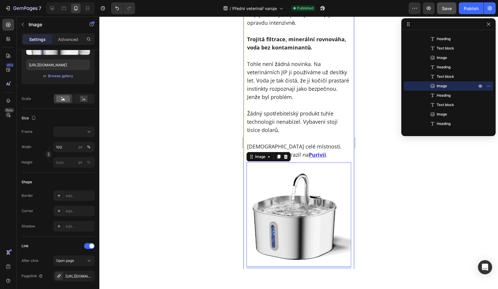
scroll to position [2349, 0]
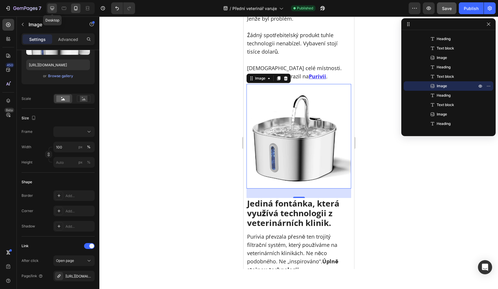
click at [54, 8] on icon at bounding box center [52, 8] width 4 height 4
type input "90"
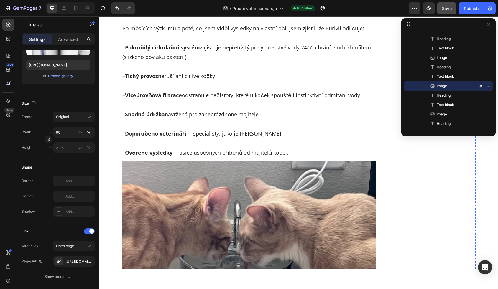
scroll to position [3042, 0]
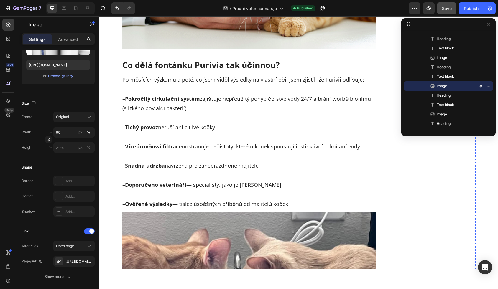
click at [246, 151] on p "– Snadná údržba navržená pro zaneprázdněné majitele" at bounding box center [248, 160] width 253 height 19
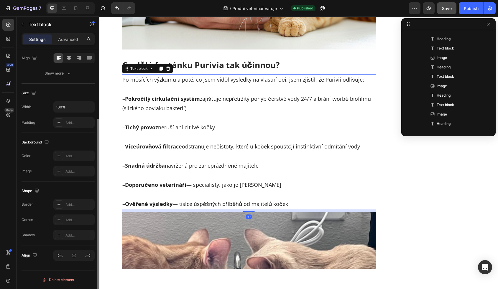
scroll to position [0, 0]
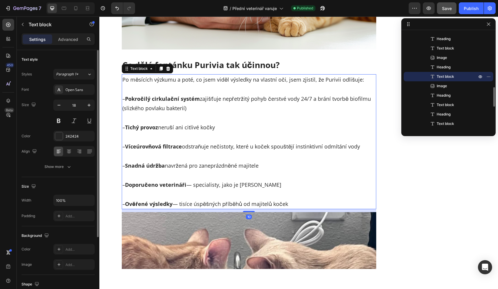
click at [246, 171] on p "– Doporučeno veterináři — specialisty, jako je [PERSON_NAME]" at bounding box center [248, 180] width 253 height 19
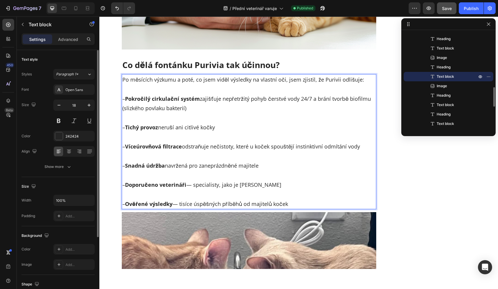
click at [243, 171] on p "⁠⁠⁠⁠⁠⁠⁠ – Doporučeno veterináři — specialisty, jako je [PERSON_NAME]" at bounding box center [248, 180] width 253 height 19
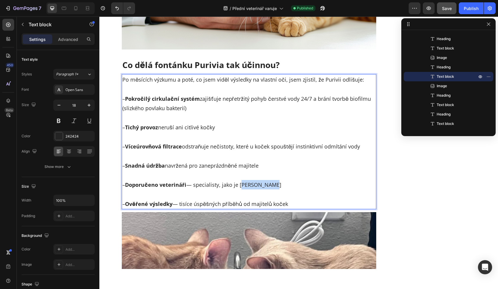
drag, startPoint x: 241, startPoint y: 164, endPoint x: 270, endPoint y: 164, distance: 28.9
click at [270, 171] on p "– Doporučeno veterináři — specialisty, jako je [PERSON_NAME]" at bounding box center [248, 180] width 253 height 19
click at [288, 190] on p "– Ověřené výsledky — tisíce úspěšných příběhů od majitelů koček" at bounding box center [248, 199] width 253 height 19
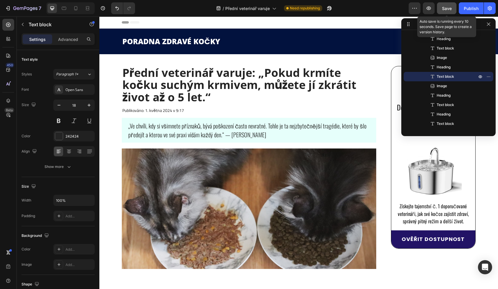
click at [446, 5] on div "Save" at bounding box center [447, 8] width 10 height 6
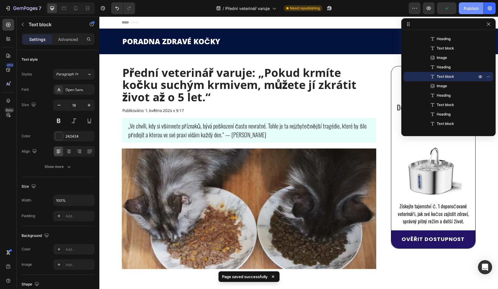
click at [468, 9] on div "Publish" at bounding box center [471, 8] width 15 height 6
click at [430, 10] on icon "button" at bounding box center [429, 8] width 4 height 4
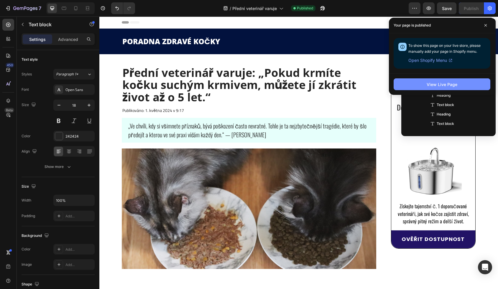
click at [435, 85] on div "View Live Page" at bounding box center [442, 84] width 31 height 6
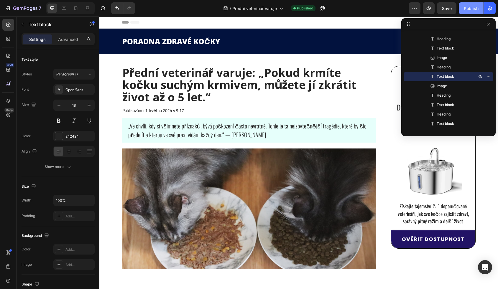
click at [474, 8] on div "Publish" at bounding box center [471, 8] width 15 height 6
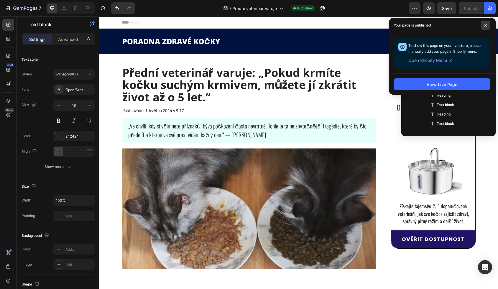
click at [489, 27] on span at bounding box center [485, 25] width 9 height 9
